Goal: Task Accomplishment & Management: Complete application form

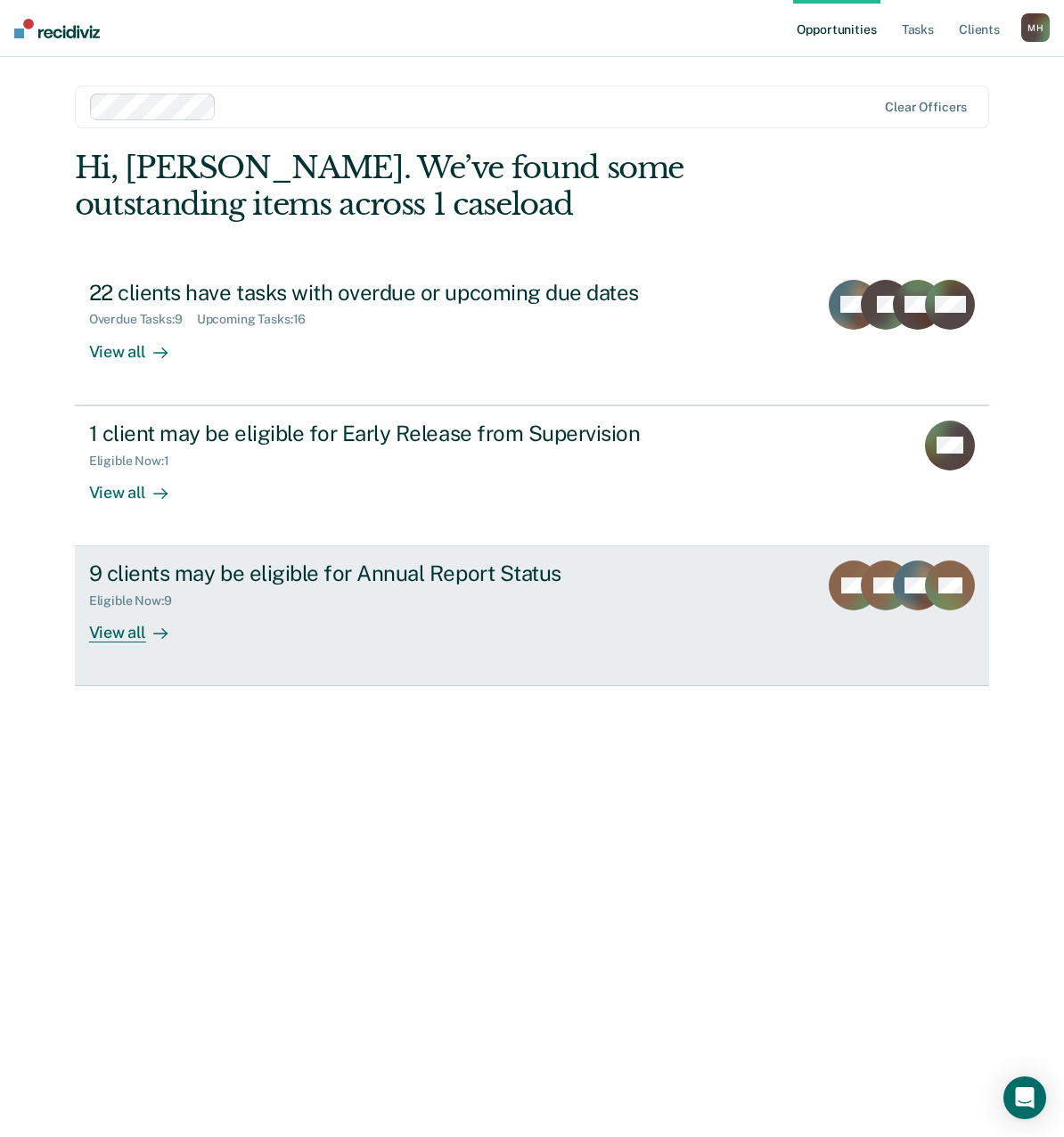
click at [106, 625] on div "View all" at bounding box center [138, 625] width 100 height 35
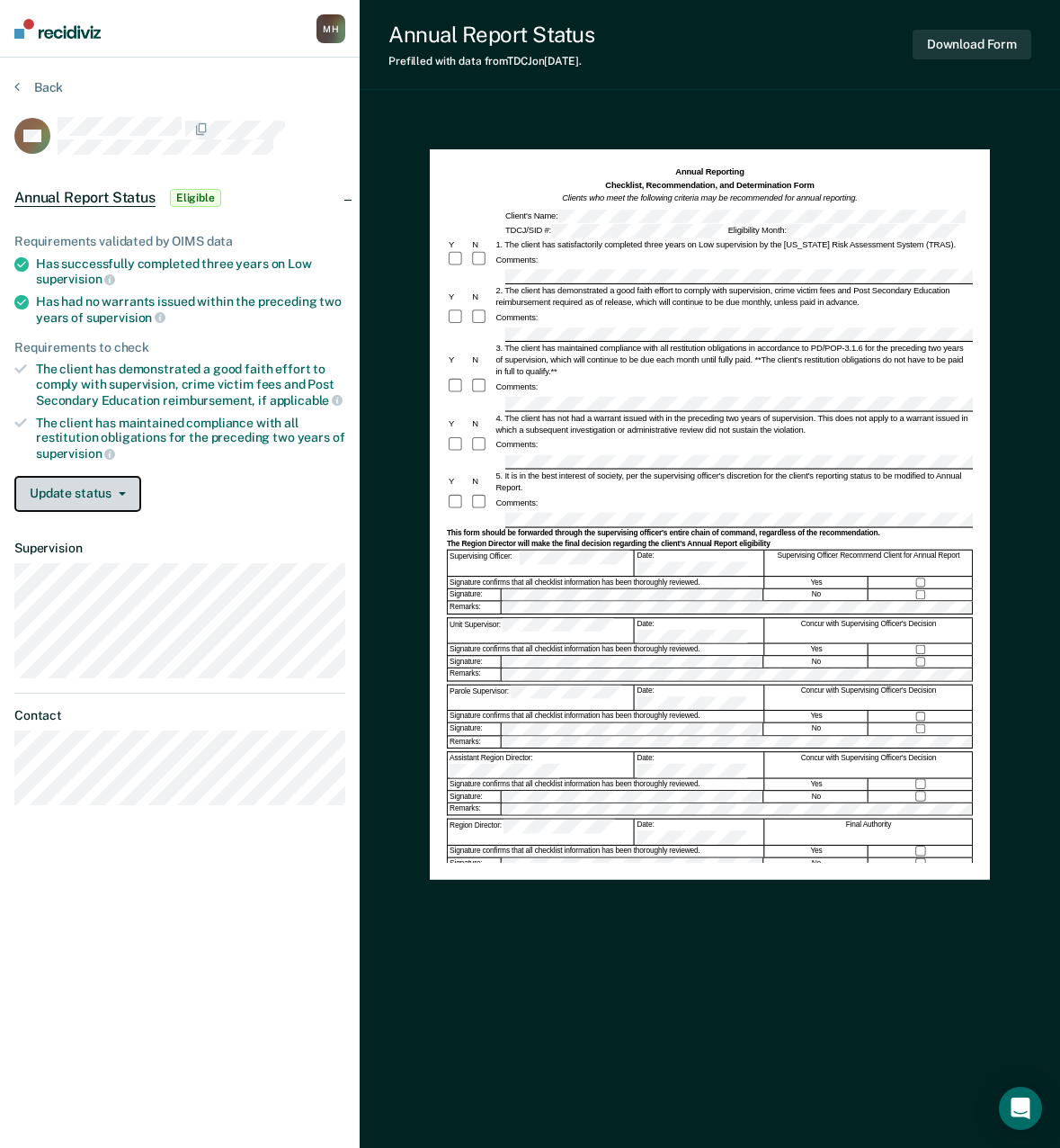
click at [120, 494] on button "Update status" at bounding box center [77, 494] width 127 height 36
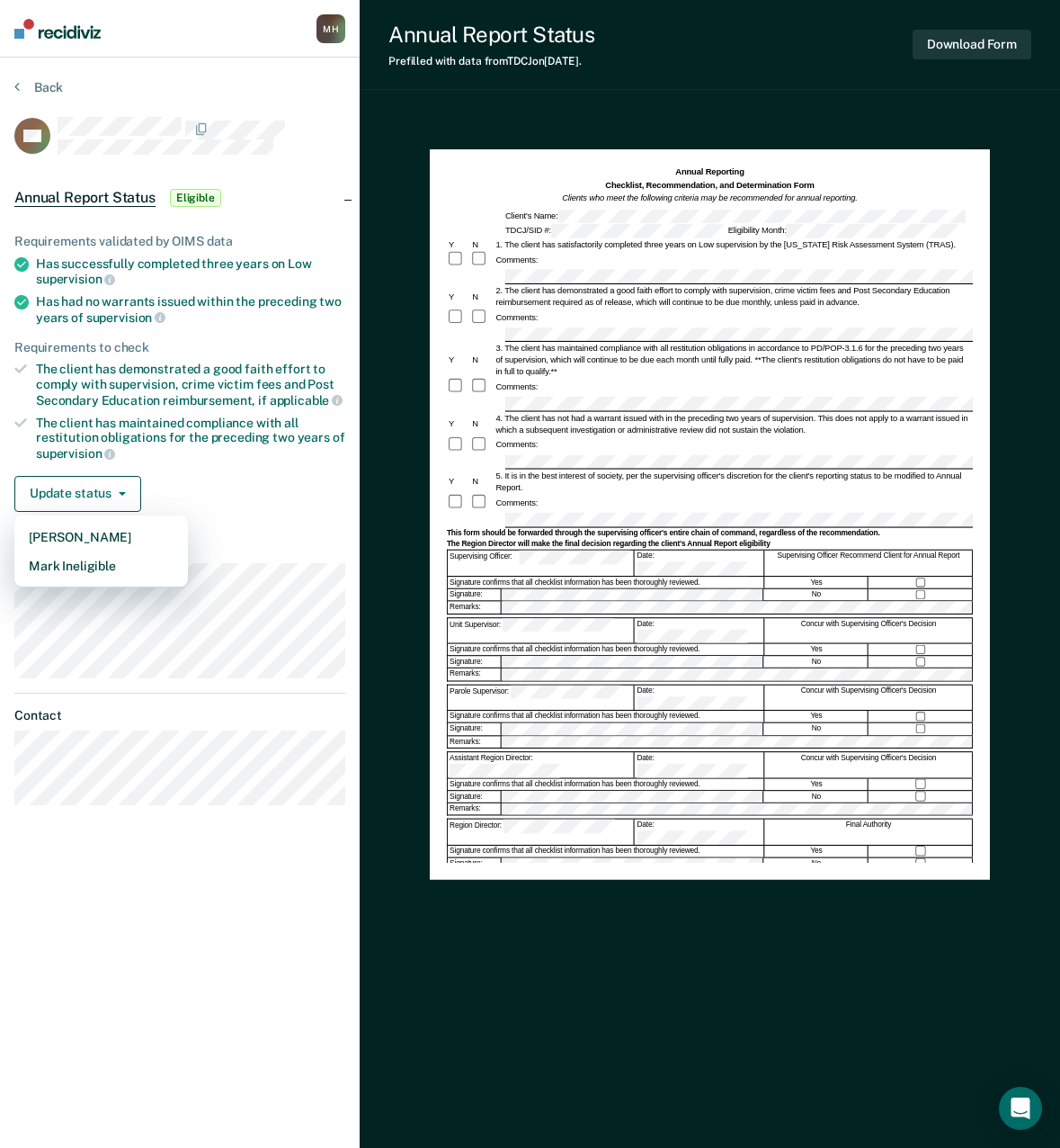
click at [182, 478] on div "Update status [PERSON_NAME] Mark Ineligible" at bounding box center [179, 494] width 331 height 36
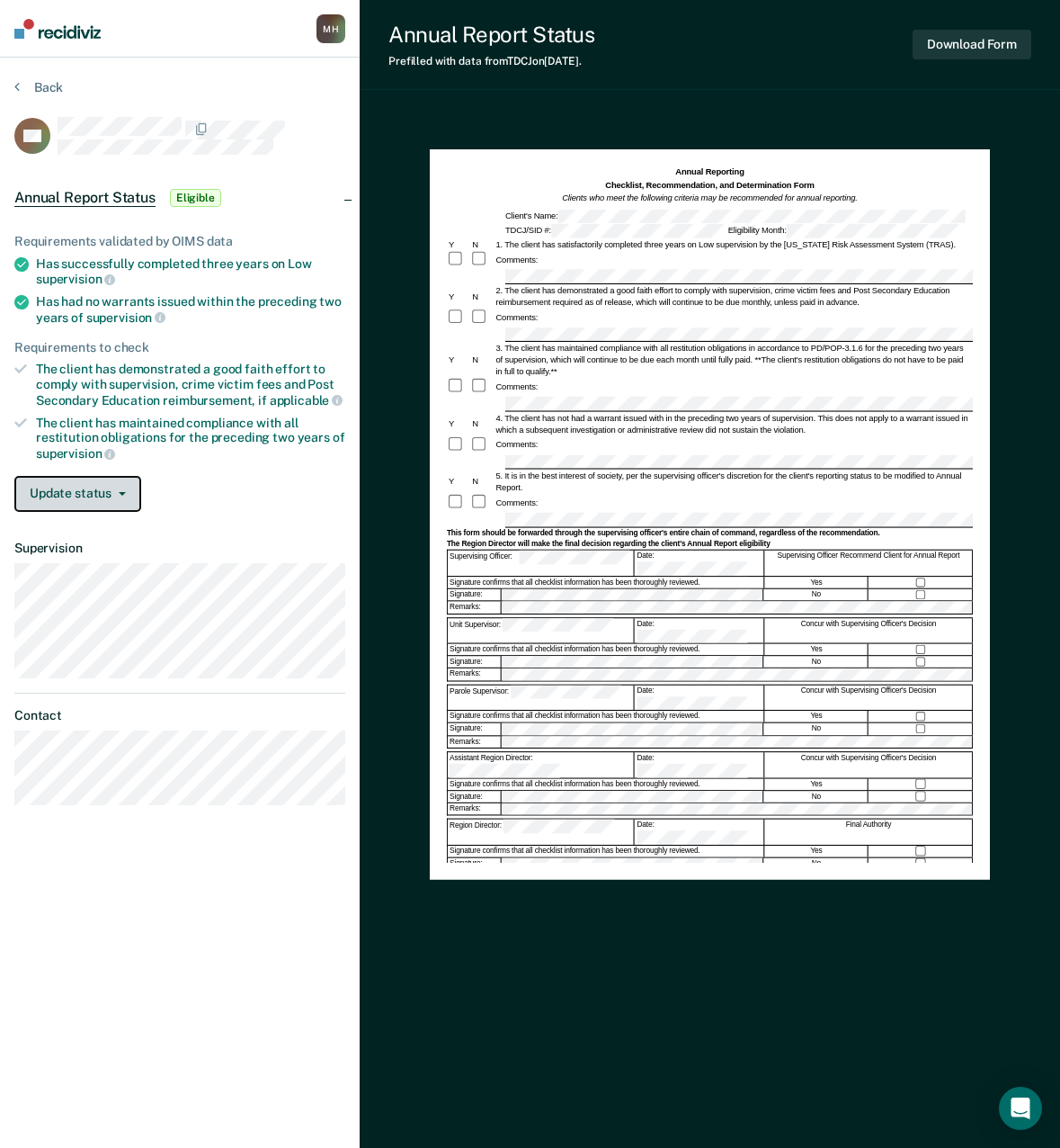
click at [111, 494] on button "Update status" at bounding box center [77, 494] width 127 height 36
click at [119, 487] on button "Update status" at bounding box center [77, 494] width 127 height 36
click at [106, 498] on button "Update status" at bounding box center [77, 494] width 127 height 36
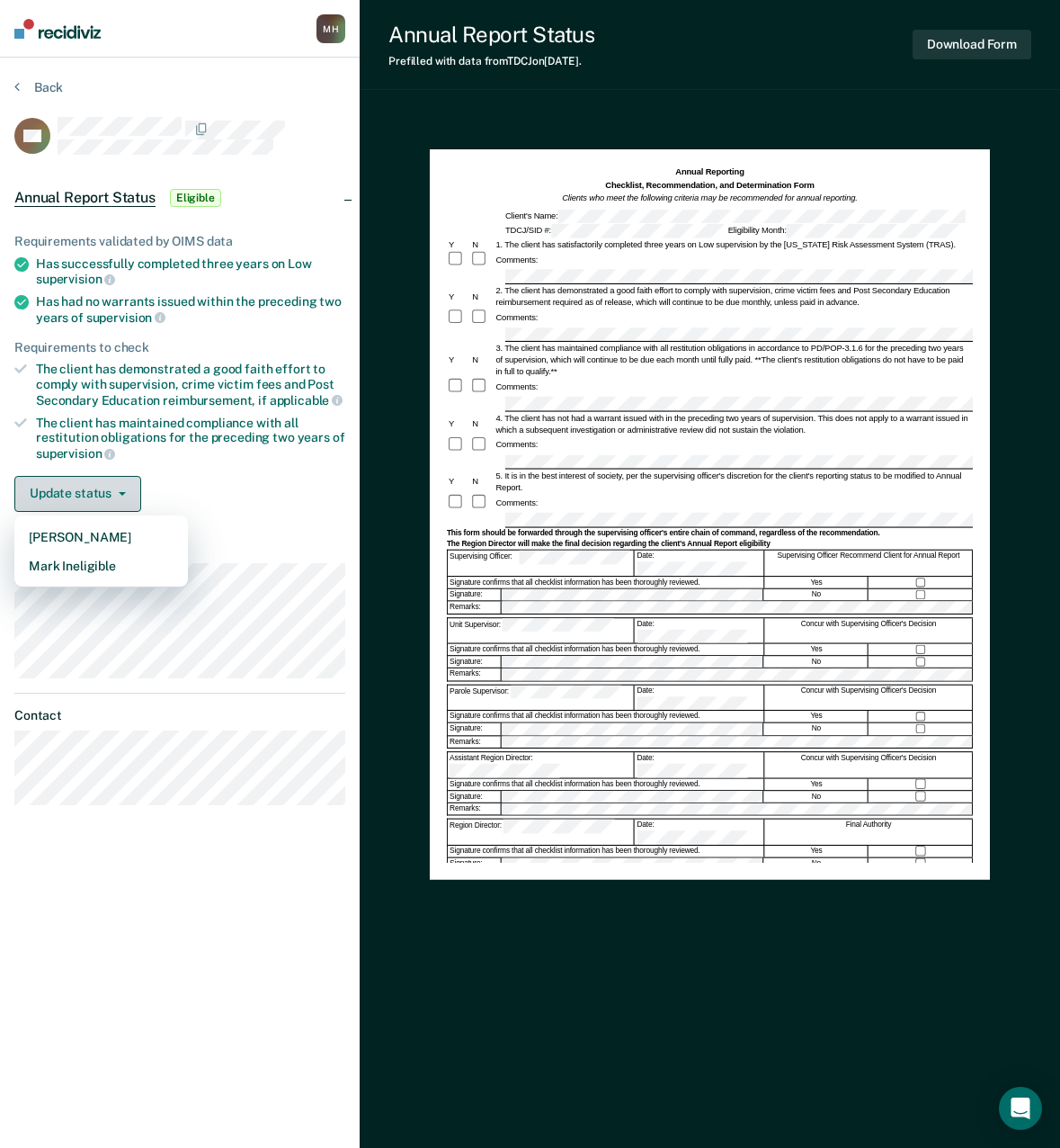
click at [106, 498] on button "Update status" at bounding box center [77, 494] width 127 height 36
click at [121, 492] on icon "button" at bounding box center [122, 494] width 8 height 4
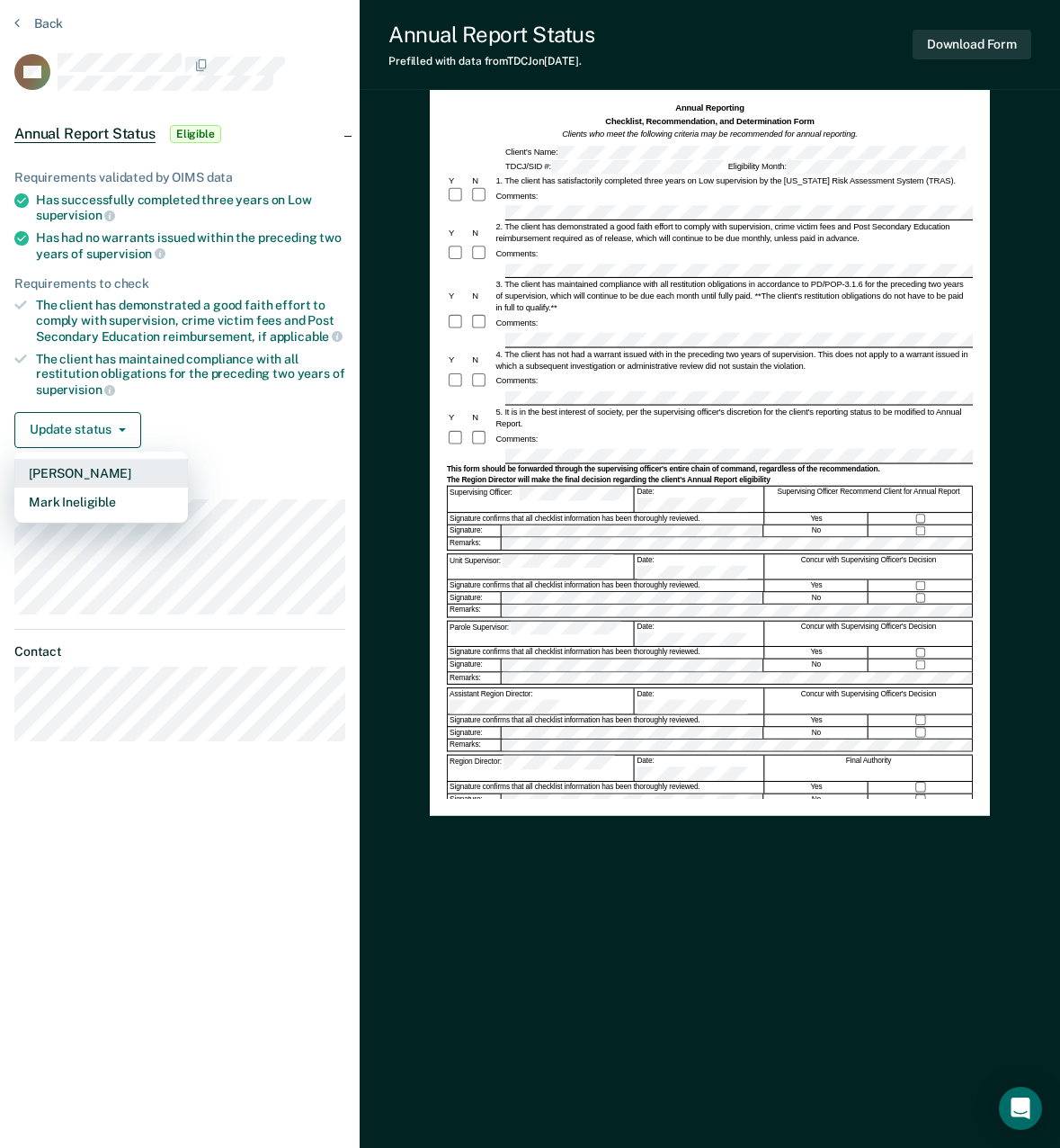
scroll to position [79, 0]
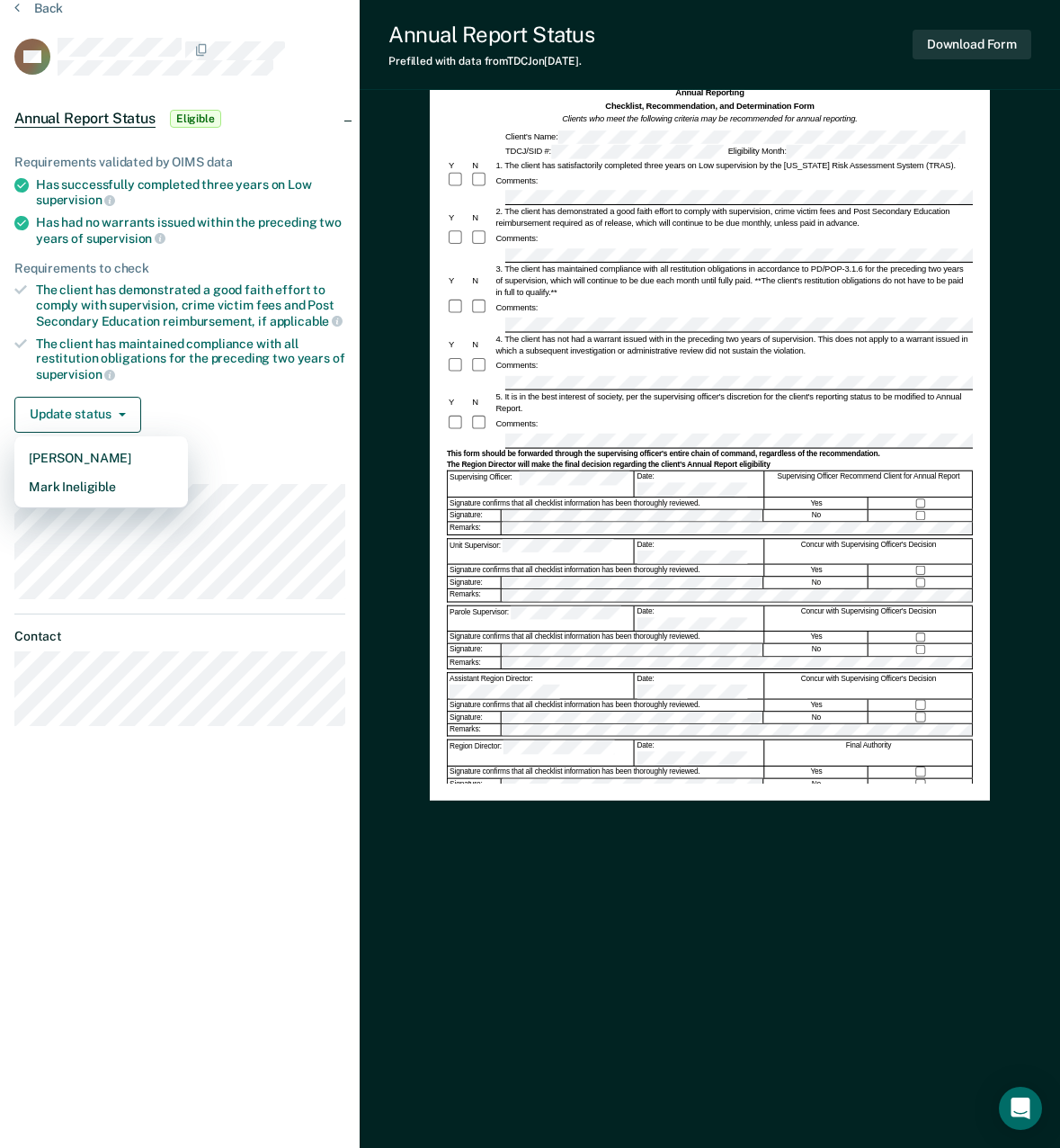
click at [1042, 468] on div "Annual Reporting Checklist, Recommendation, and Determination Form Clients who …" at bounding box center [710, 591] width 701 height 1119
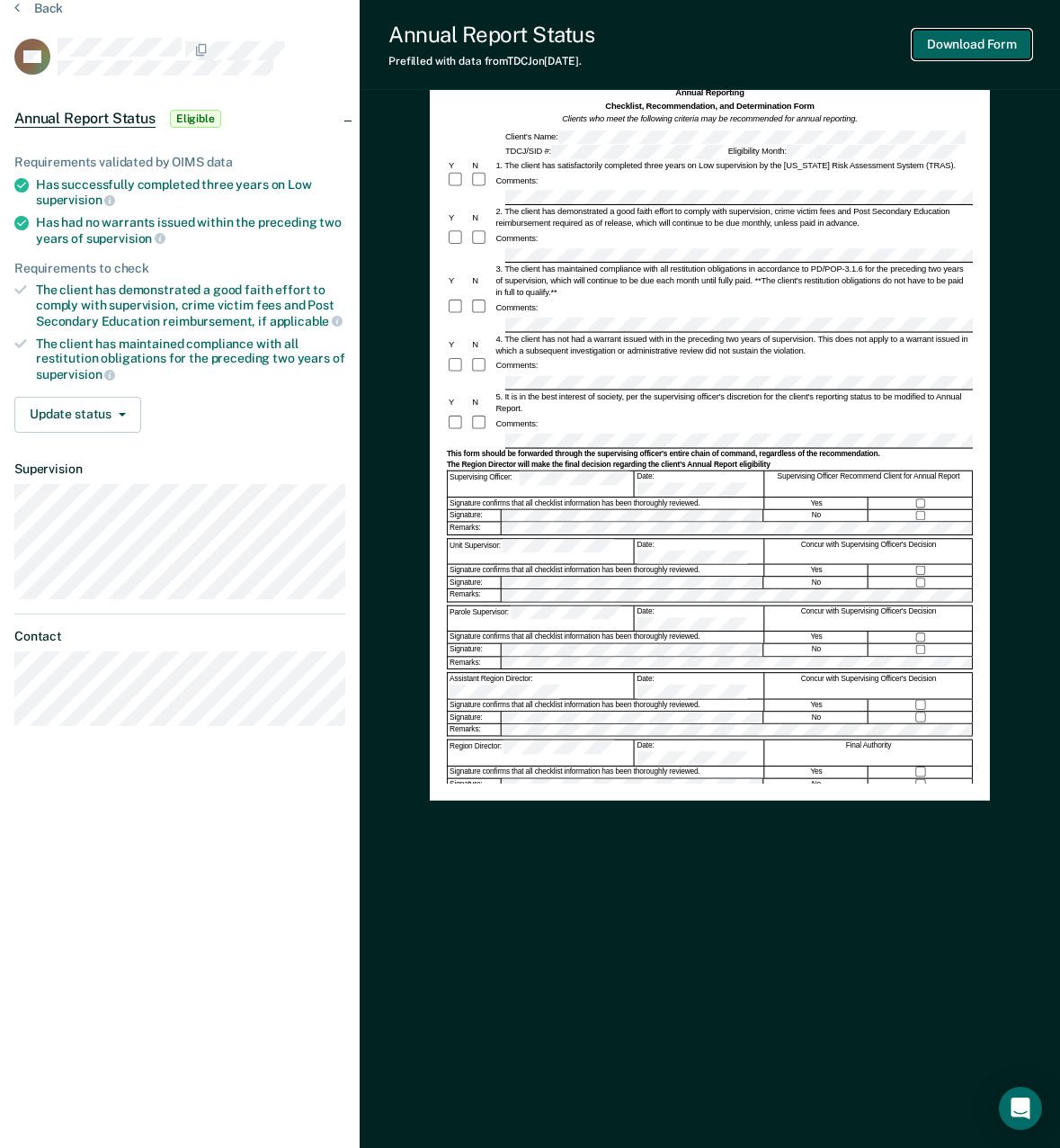
click at [941, 44] on button "Download Form" at bounding box center [972, 43] width 119 height 29
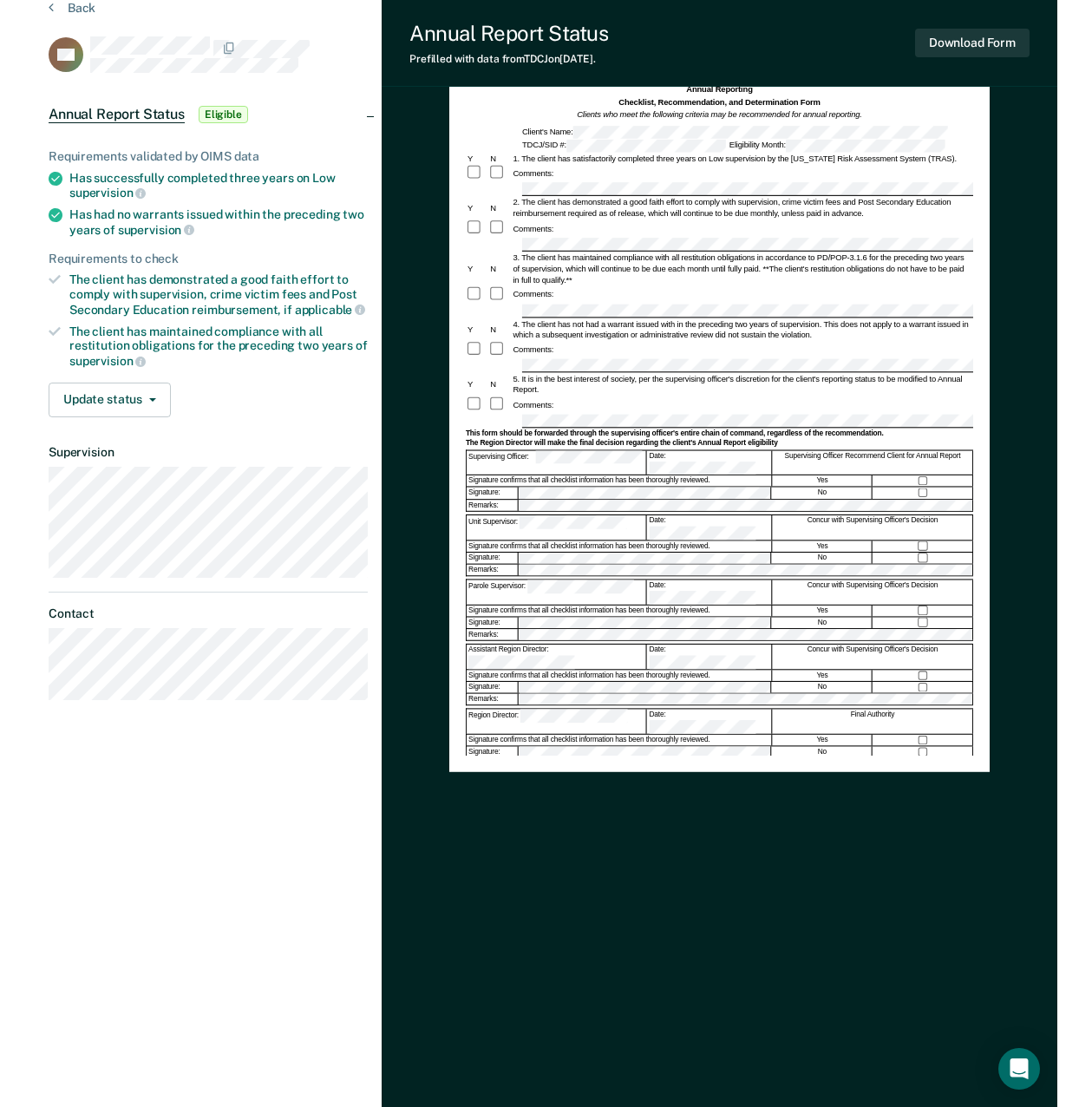
scroll to position [0, 0]
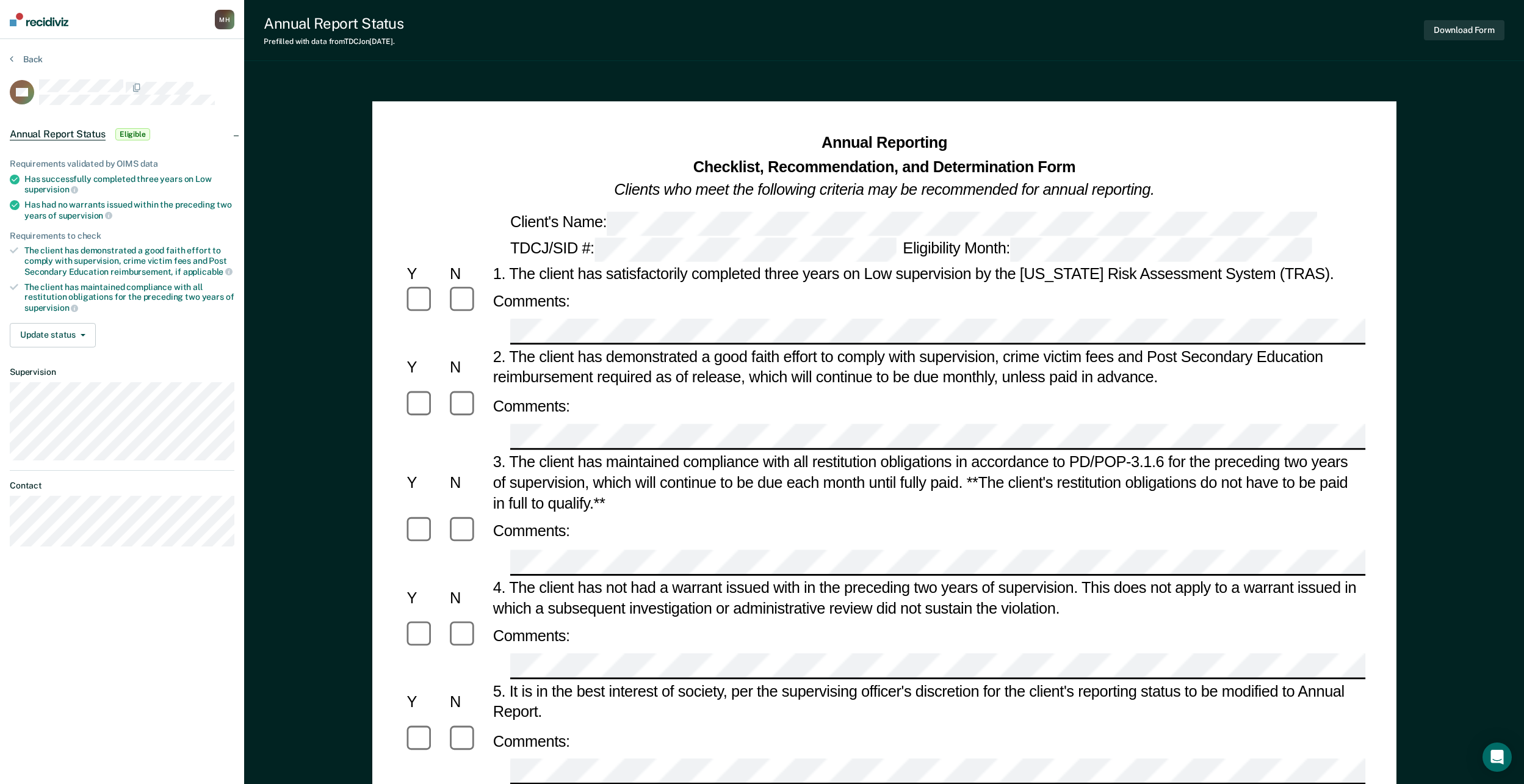
click at [542, 274] on div "1. The client has satisfactorily completed three years on Low supervision by th…" at bounding box center [928, 272] width 876 height 20
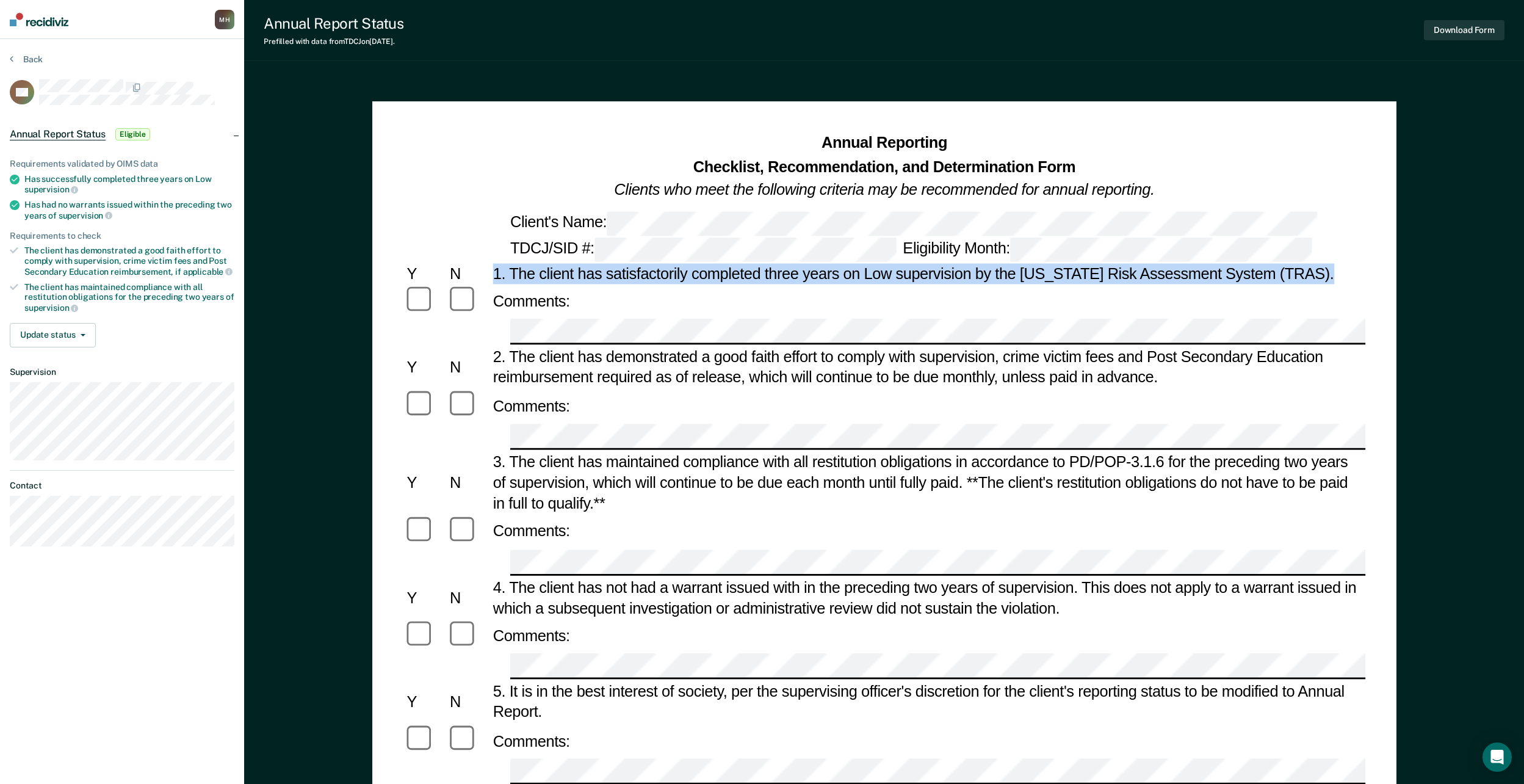
click at [542, 274] on div "1. The client has satisfactorily completed three years on Low supervision by th…" at bounding box center [928, 272] width 876 height 20
click at [543, 274] on div "1. The client has satisfactorily completed three years on Low supervision by th…" at bounding box center [928, 272] width 876 height 20
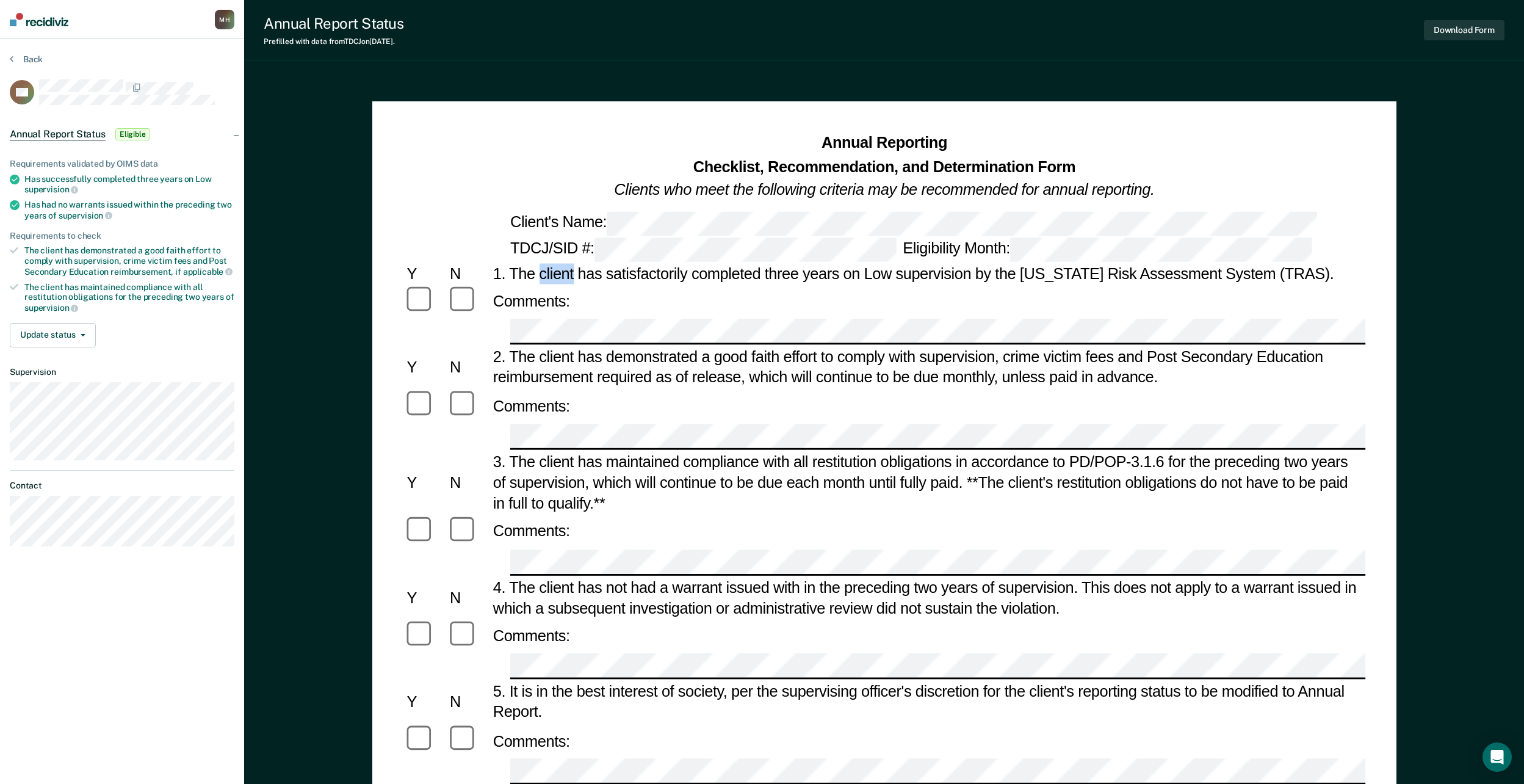
click at [543, 274] on div "1. The client has satisfactorily completed three years on Low supervision by th…" at bounding box center [928, 272] width 876 height 20
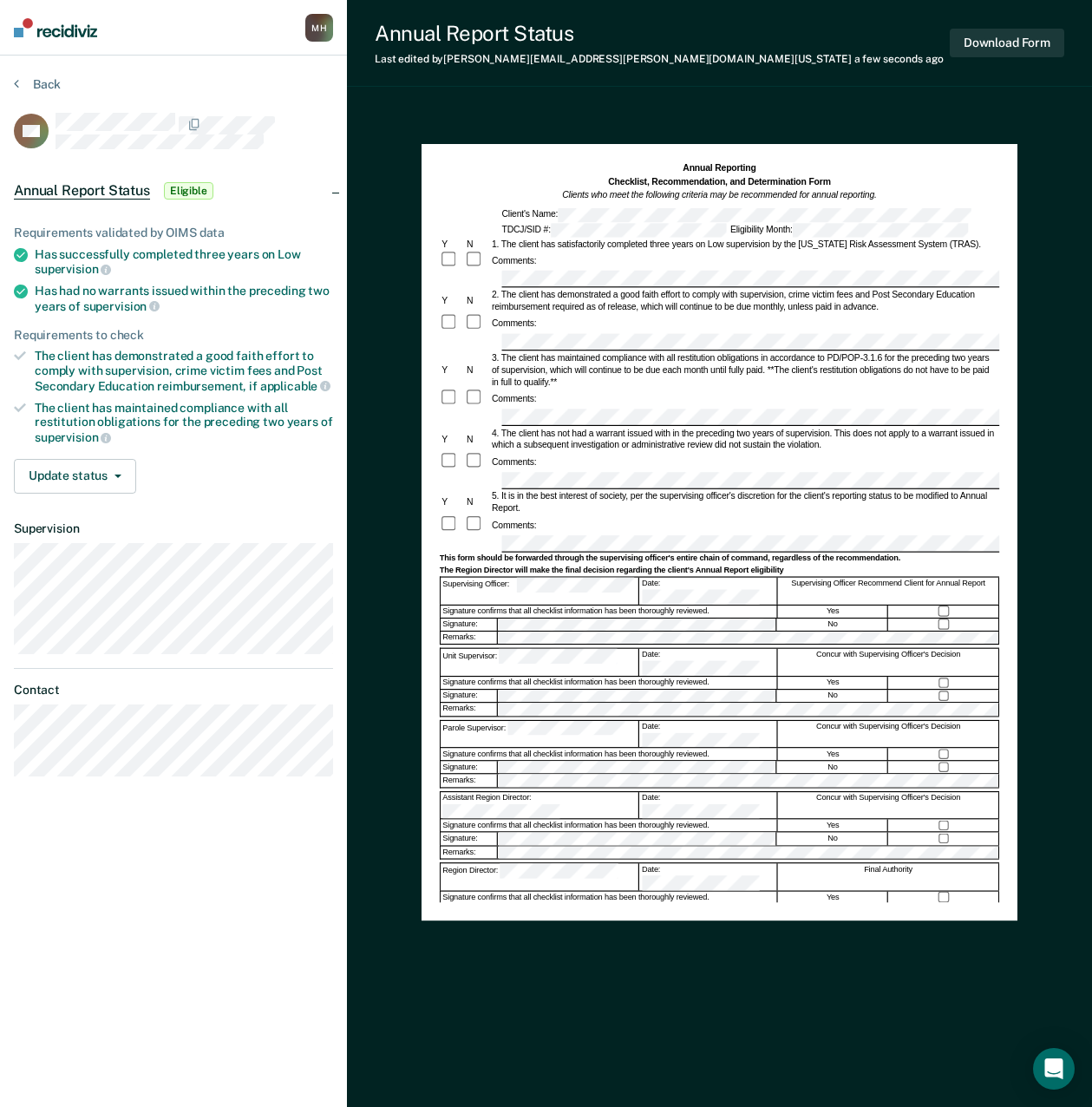
click at [976, 749] on div at bounding box center [943, 754] width 110 height 12
click at [963, 677] on div at bounding box center [943, 683] width 110 height 12
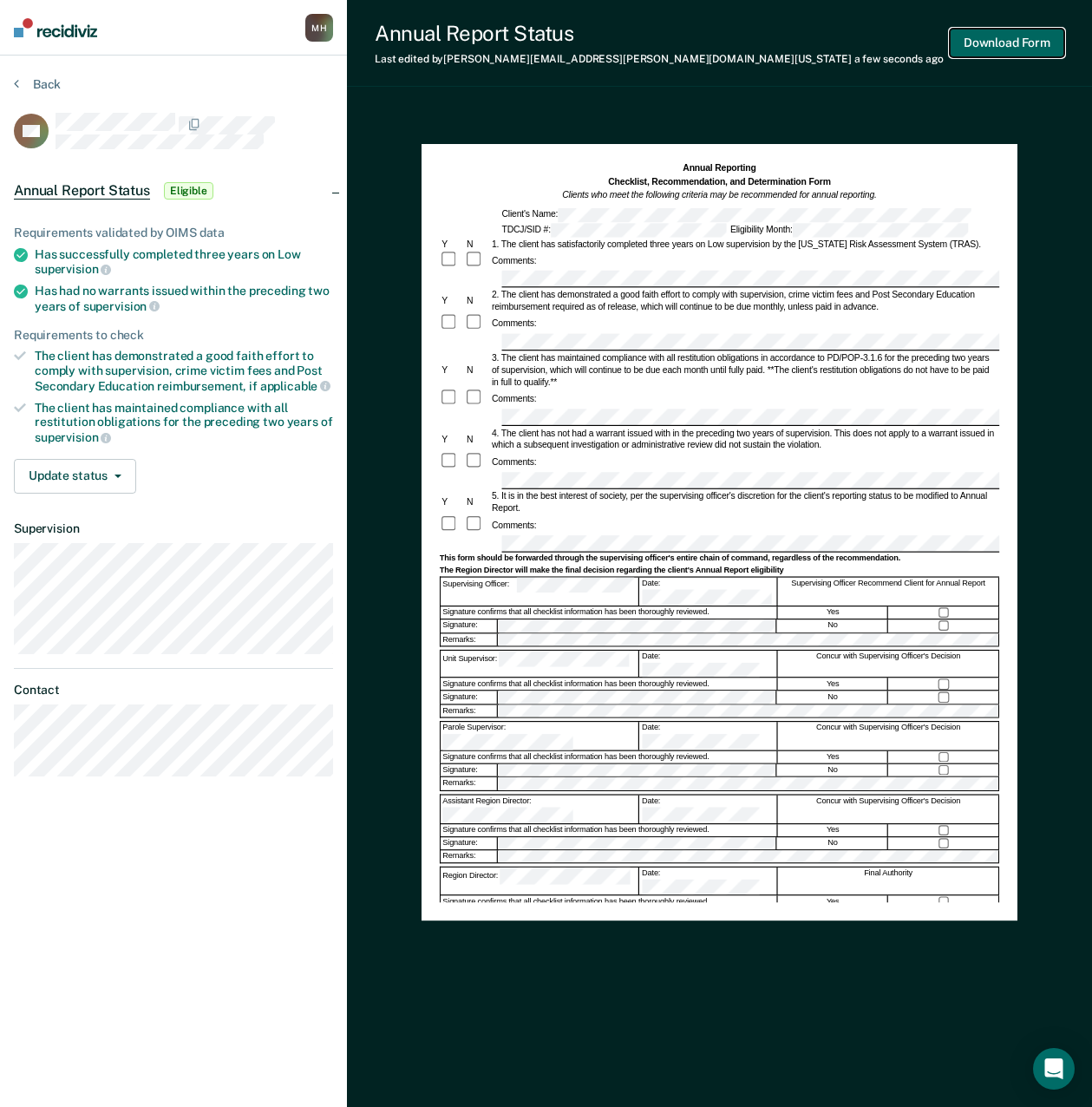
click at [982, 40] on button "Download Form" at bounding box center [1007, 42] width 114 height 28
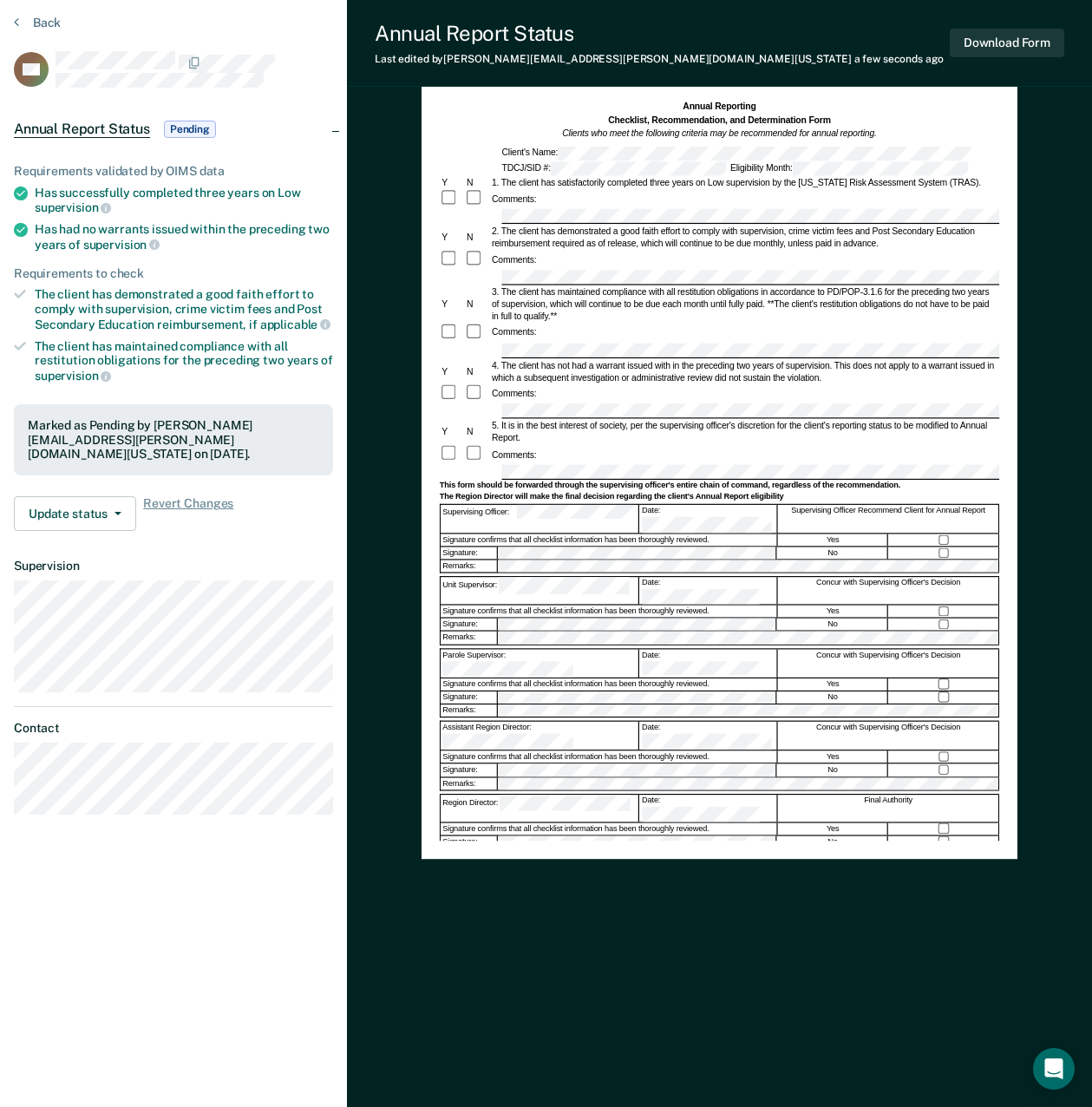
scroll to position [80, 0]
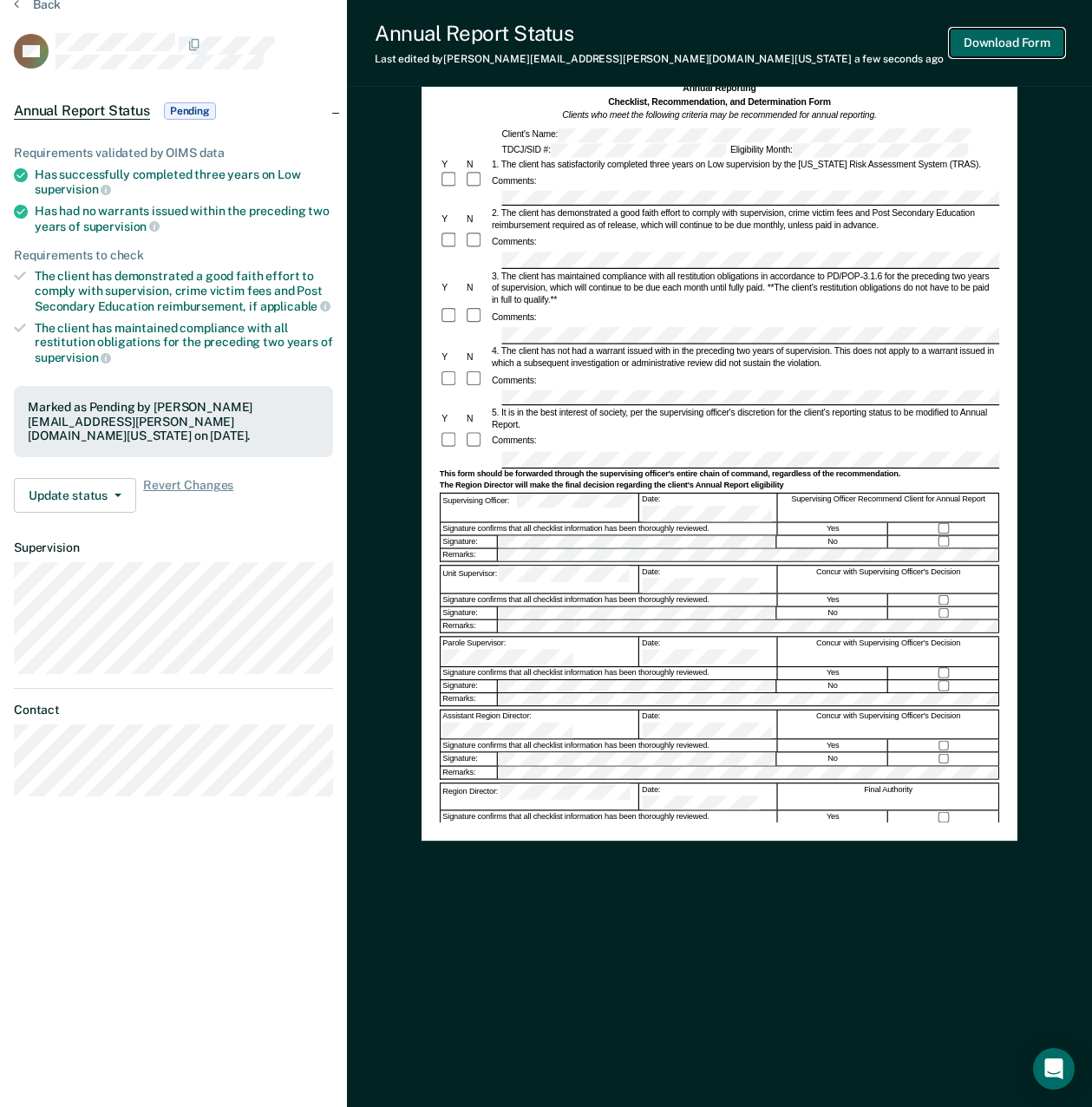
click at [994, 43] on button "Download Form" at bounding box center [1007, 42] width 114 height 28
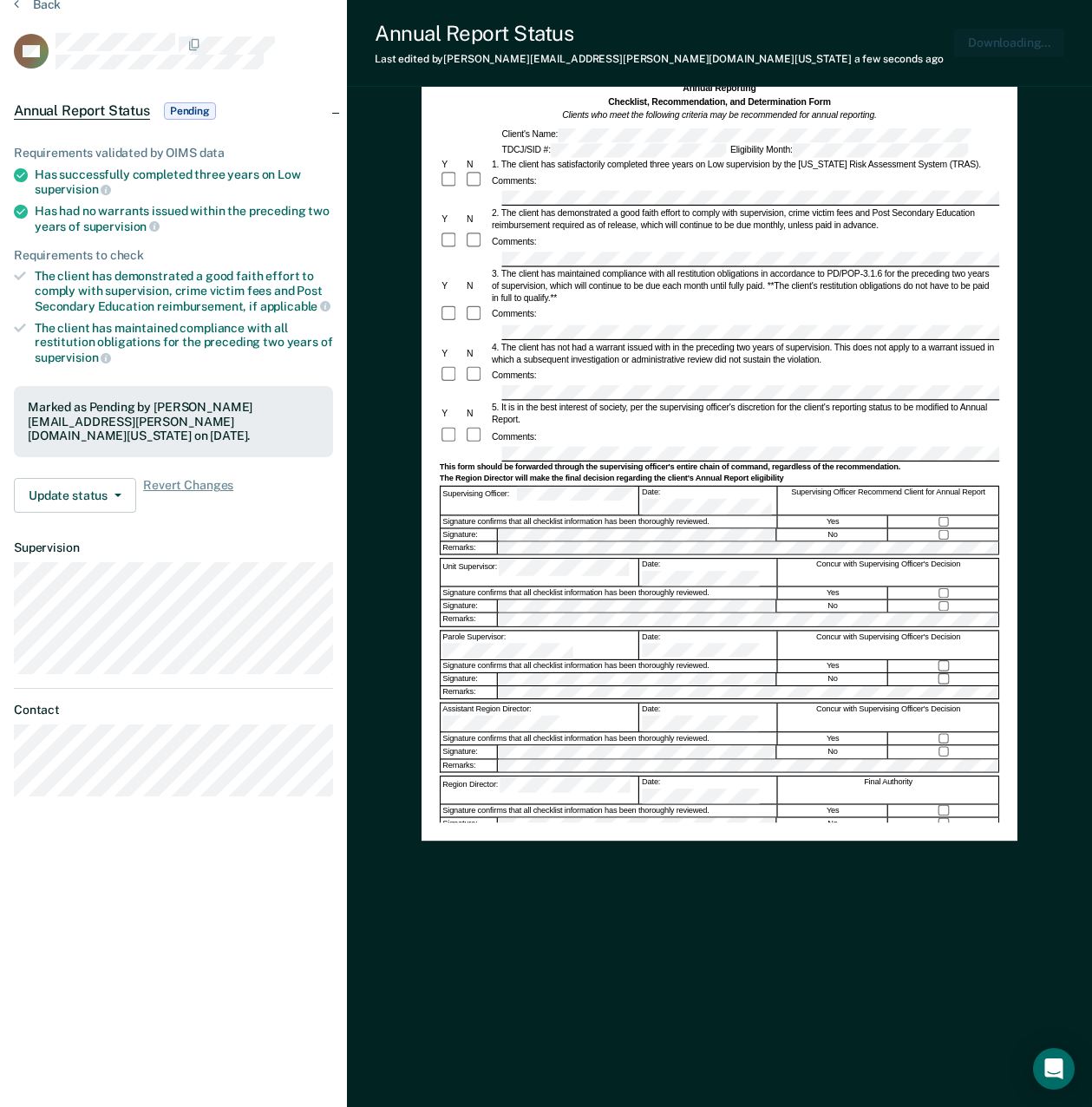
scroll to position [0, 0]
click at [114, 494] on icon "button" at bounding box center [118, 495] width 7 height 4
click at [119, 494] on icon "button" at bounding box center [118, 495] width 7 height 4
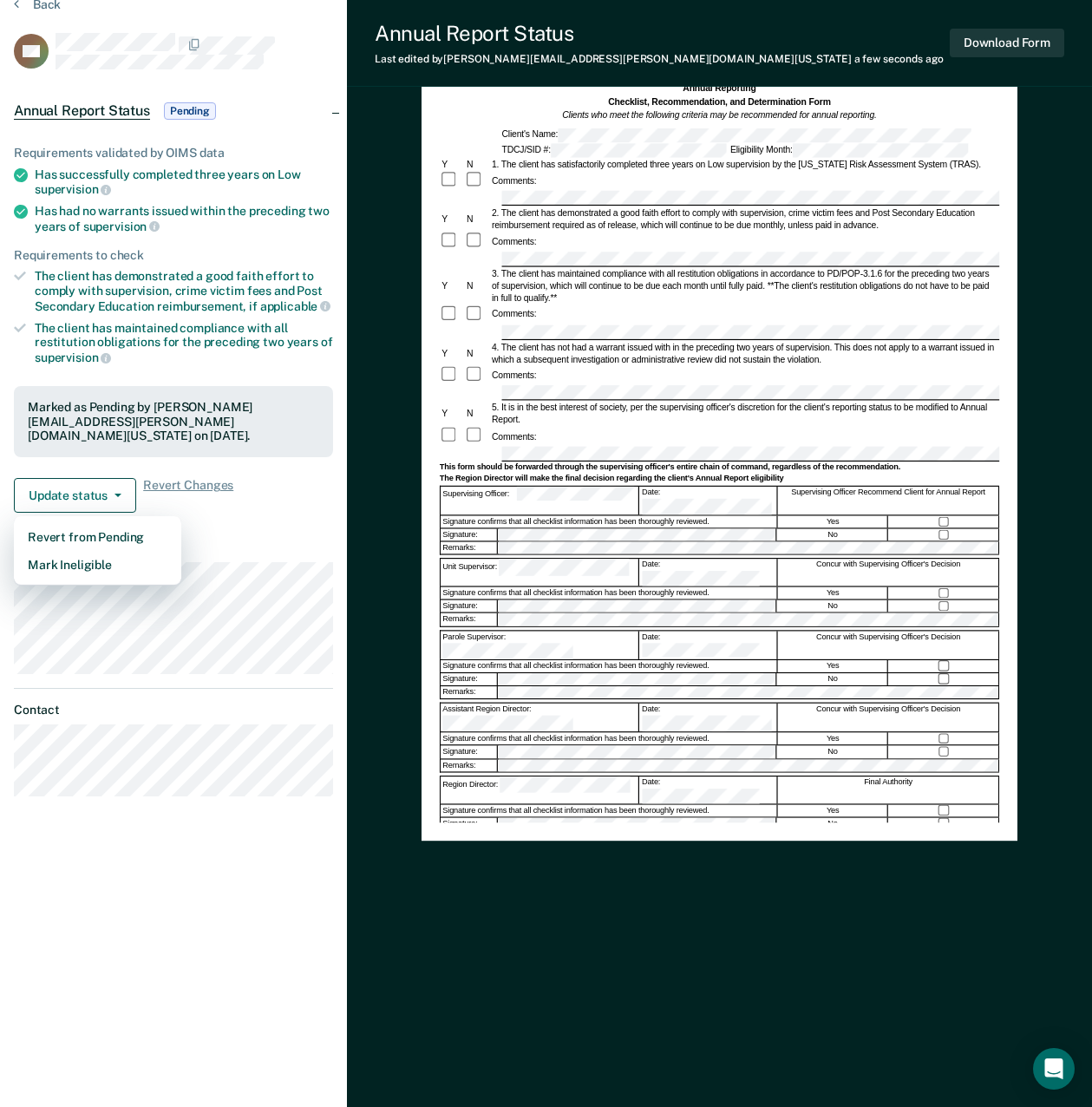
click at [233, 525] on article "TM Annual Report Status Pending Requirements validated by OIMS data Has success…" at bounding box center [173, 414] width 319 height 763
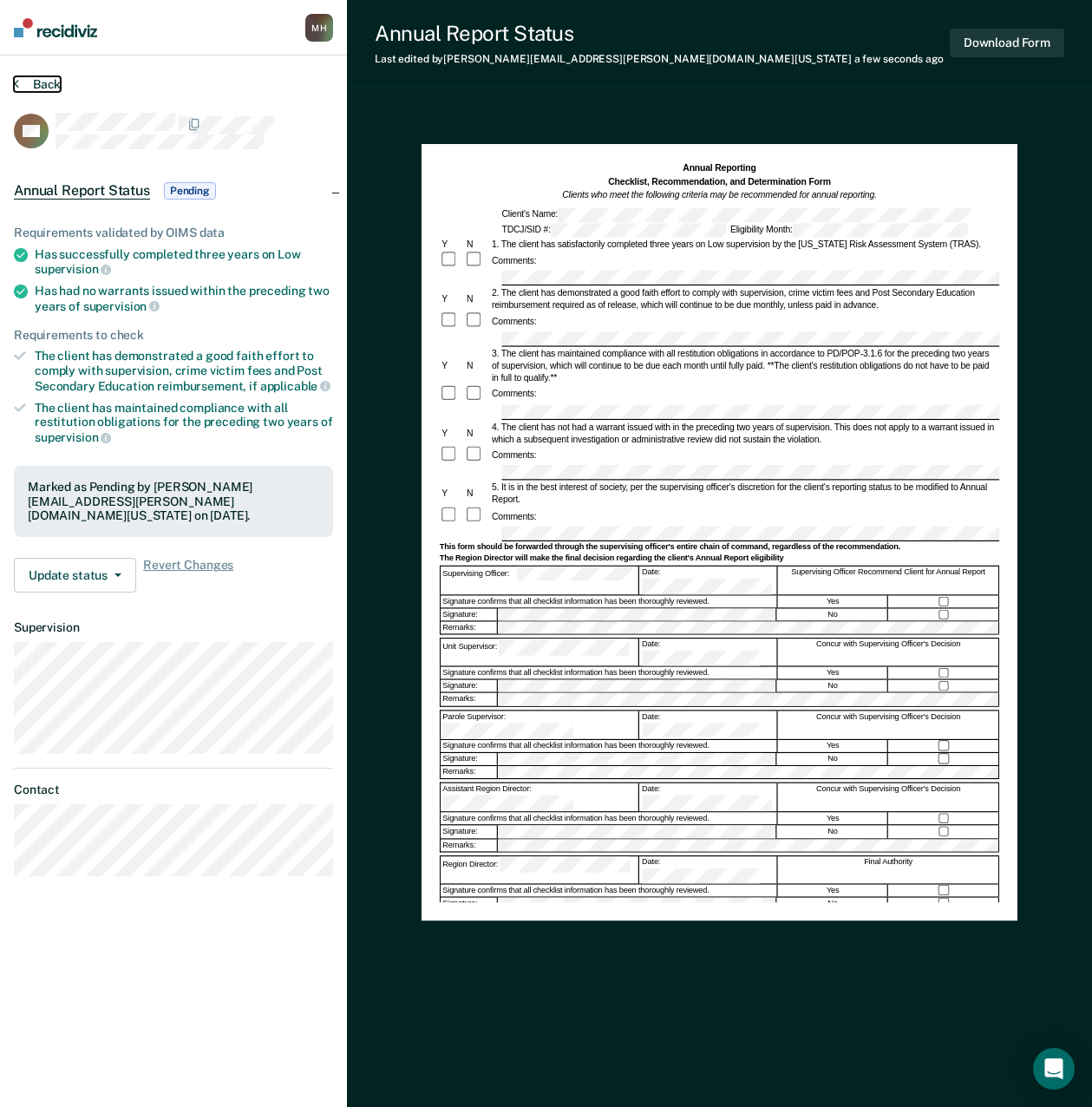
click at [34, 80] on button "Back" at bounding box center [37, 84] width 47 height 15
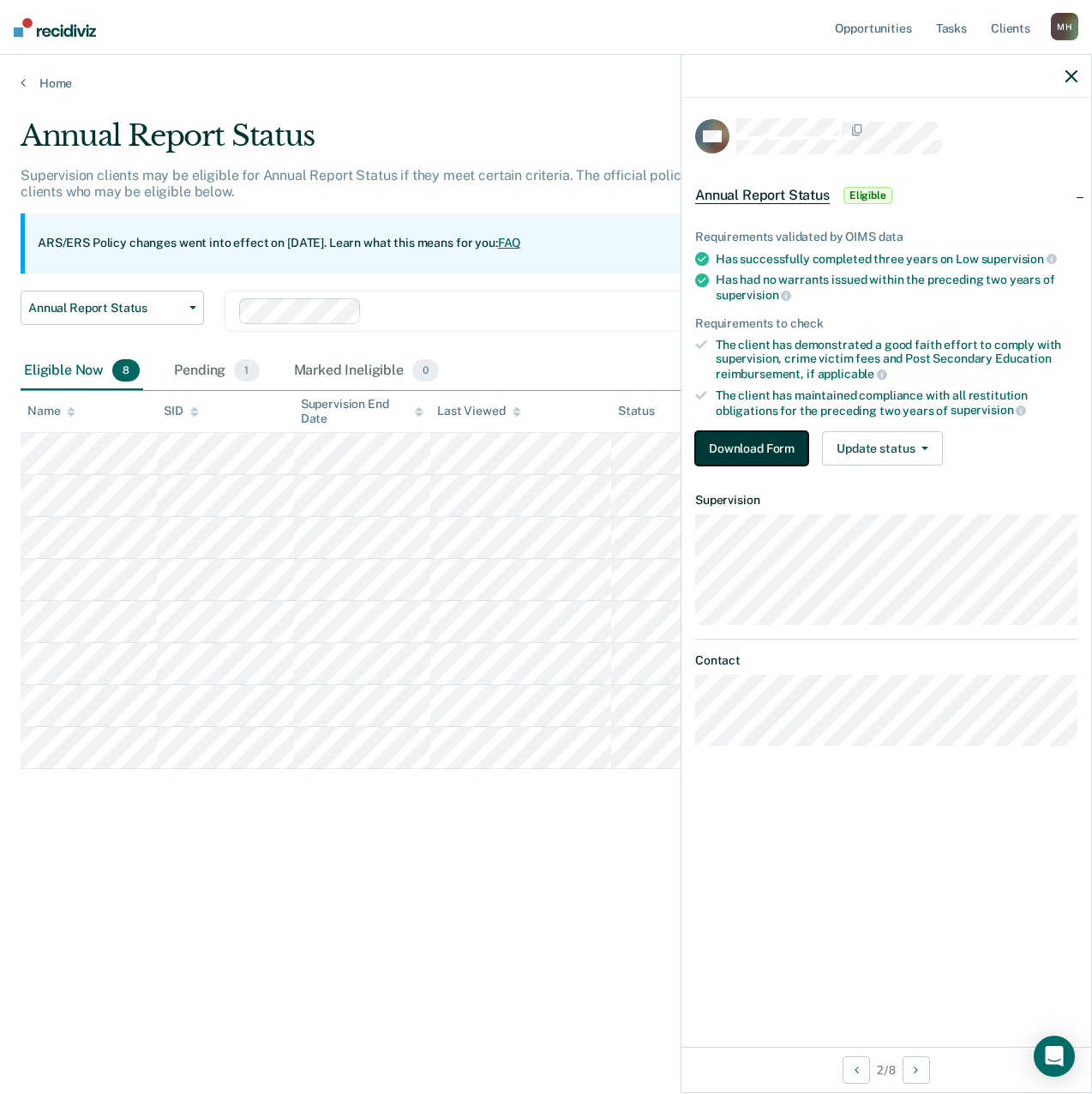
click at [720, 443] on button "Download Form" at bounding box center [752, 448] width 113 height 34
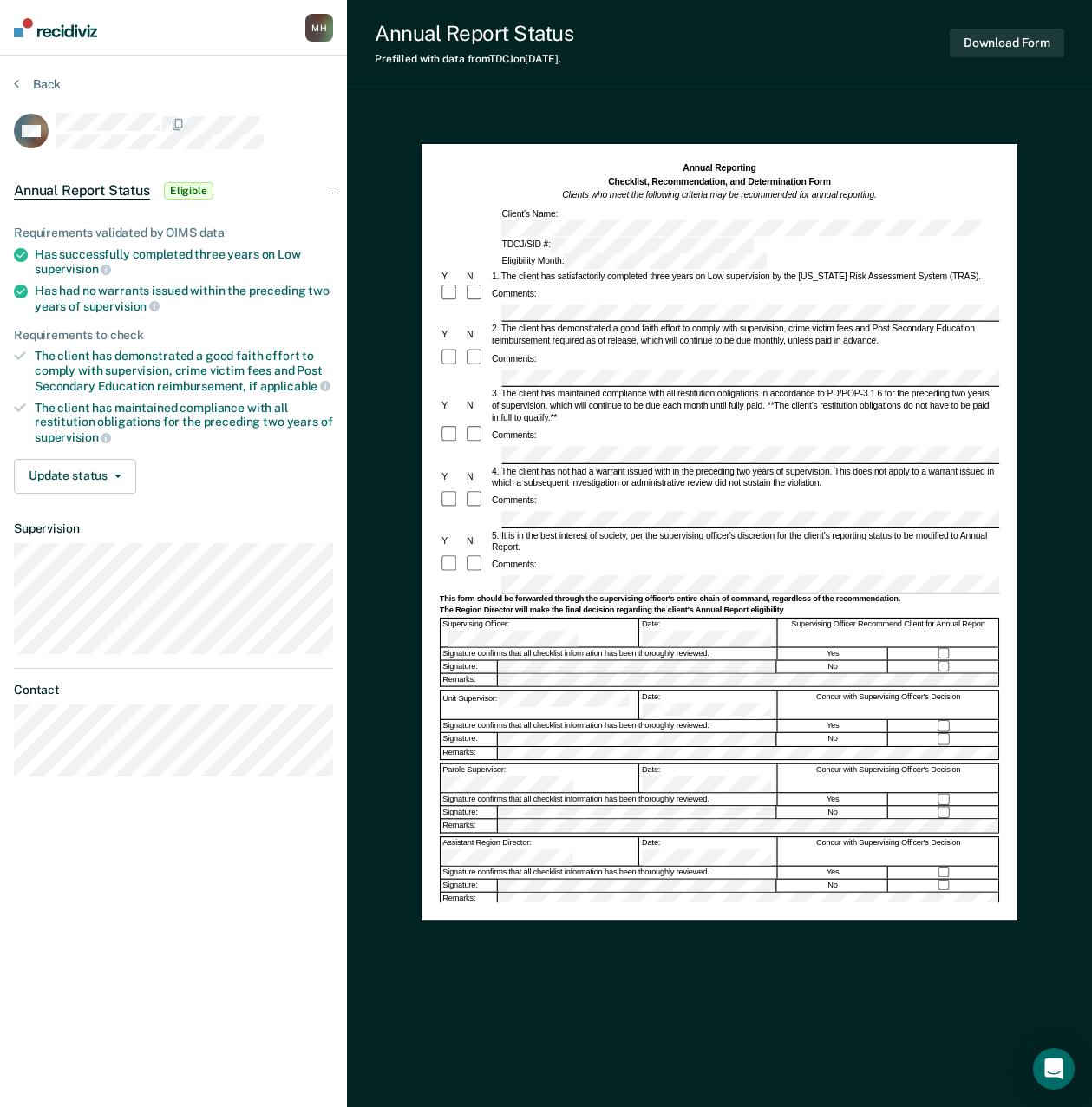
click at [440, 691] on div "Unit Supervisor: Date: Concur with Supervising Officer's Decision" at bounding box center [720, 705] width 560 height 29
